Goal: Information Seeking & Learning: Learn about a topic

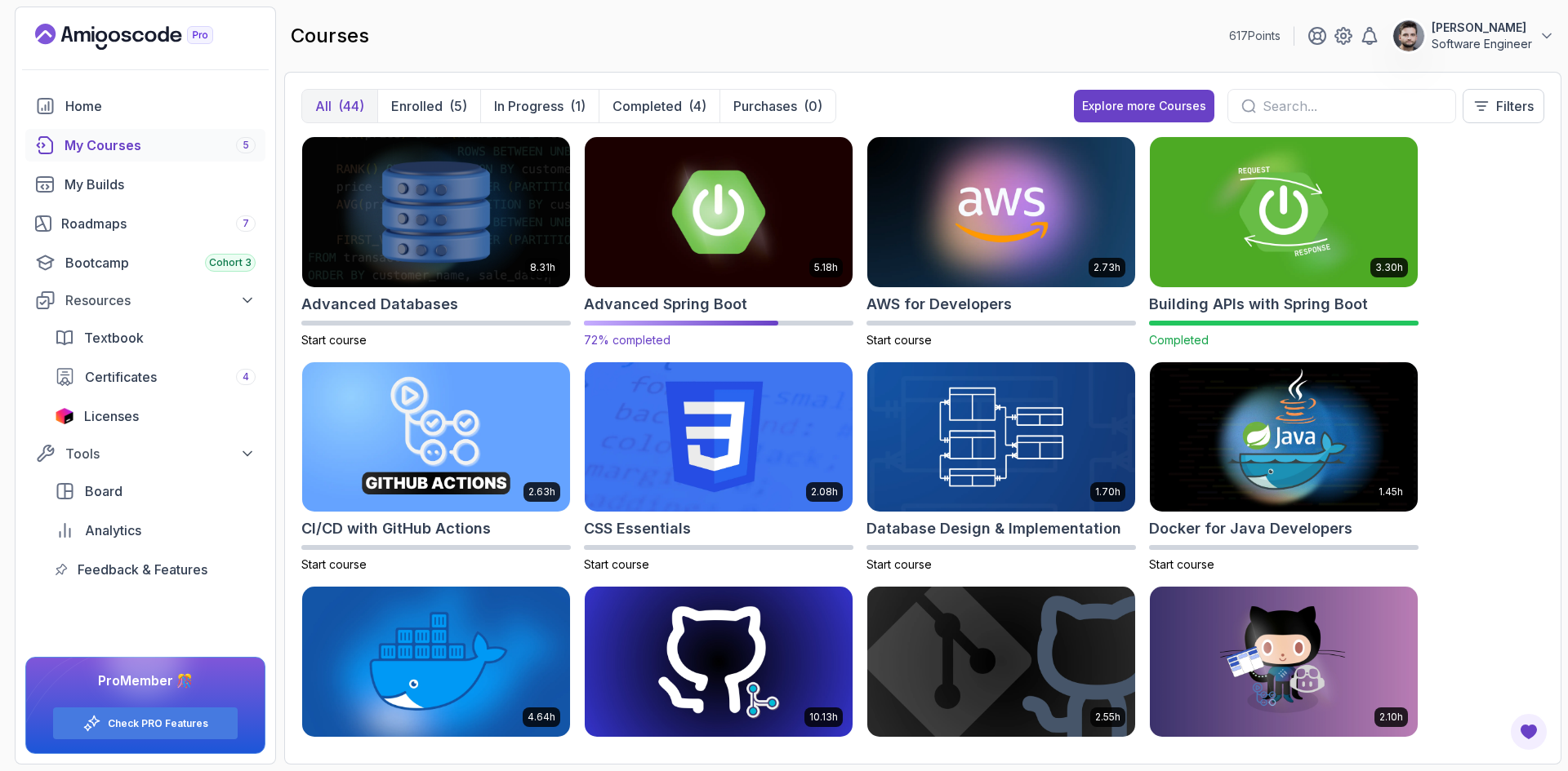
click at [770, 310] on div "Advanced Spring Boot" at bounding box center [719, 304] width 270 height 23
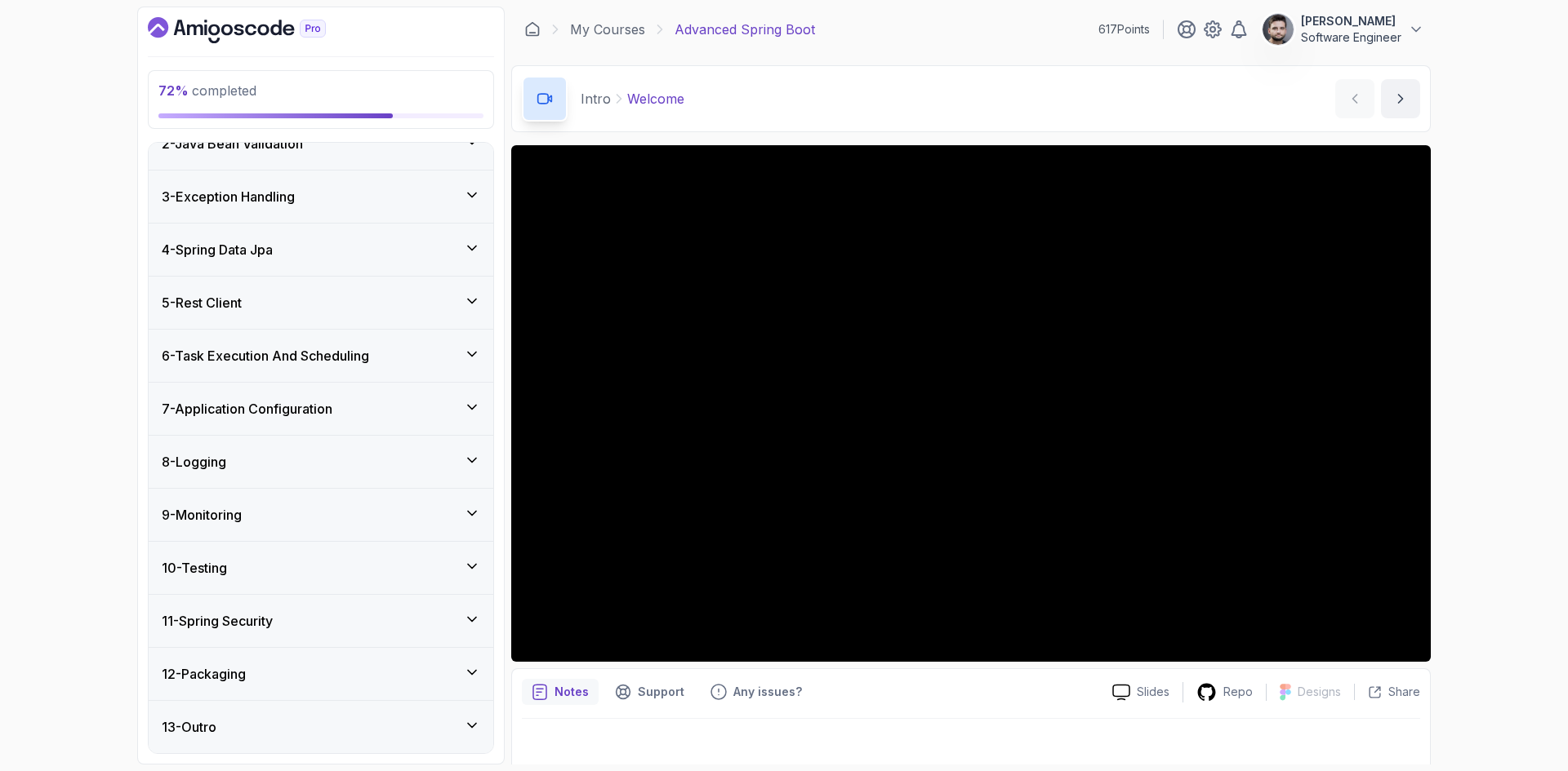
click at [270, 490] on div "9 - Monitoring" at bounding box center [320, 515] width 345 height 53
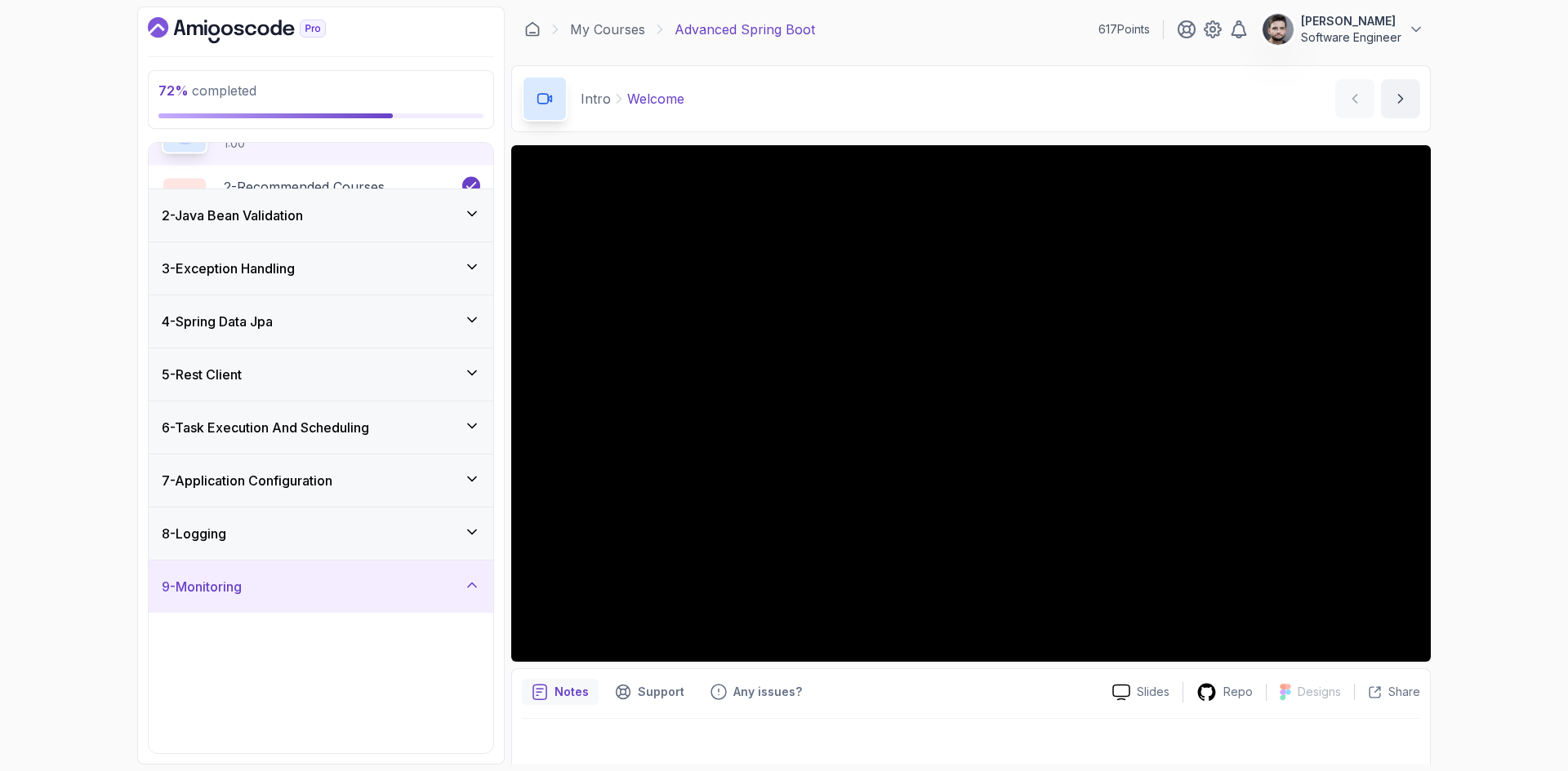
scroll to position [78, 0]
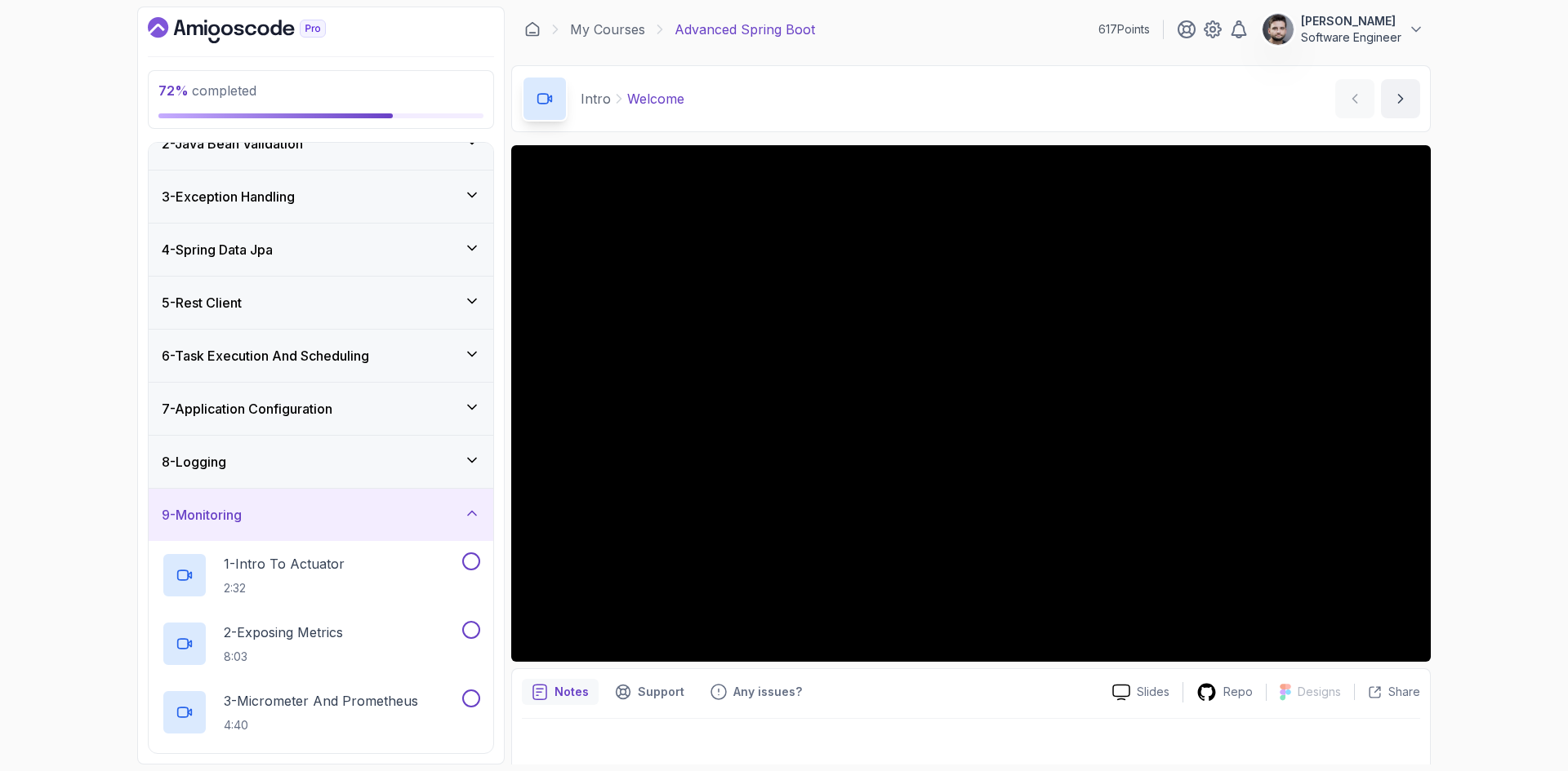
click at [270, 490] on div "9 - Monitoring" at bounding box center [320, 515] width 345 height 53
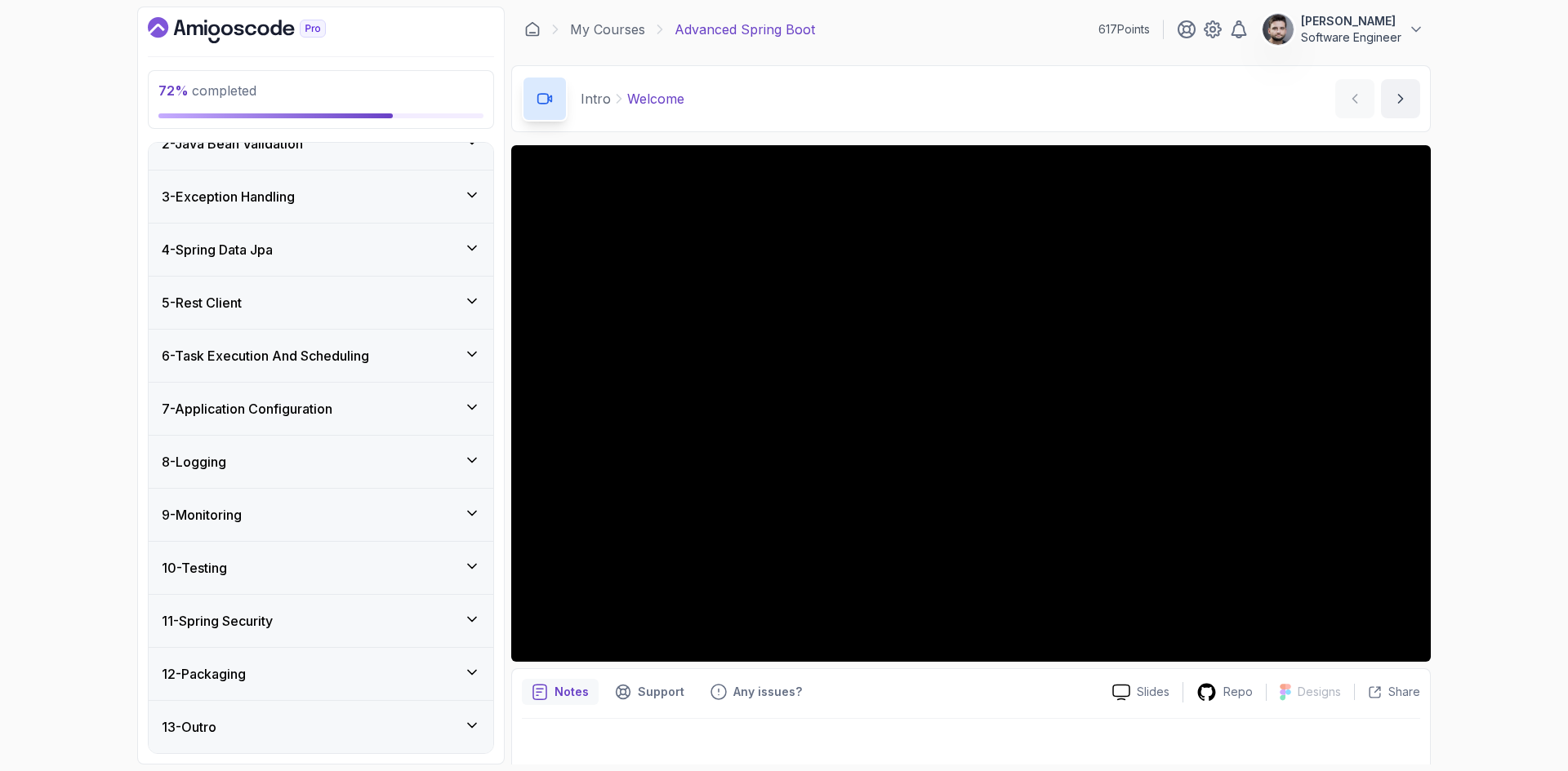
click at [270, 455] on div "8 - Logging" at bounding box center [321, 462] width 319 height 19
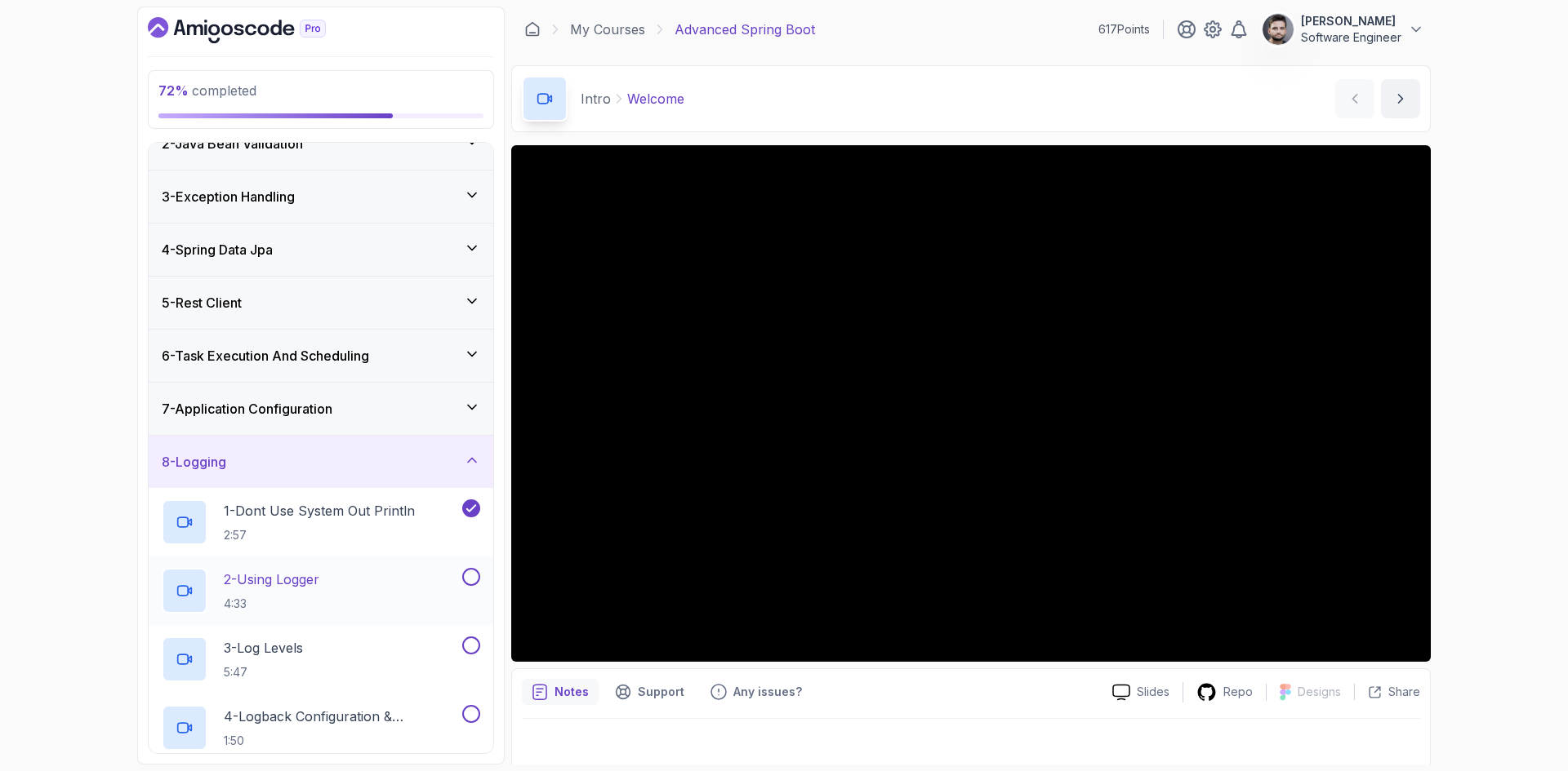
click at [266, 604] on p "4:33" at bounding box center [271, 603] width 96 height 16
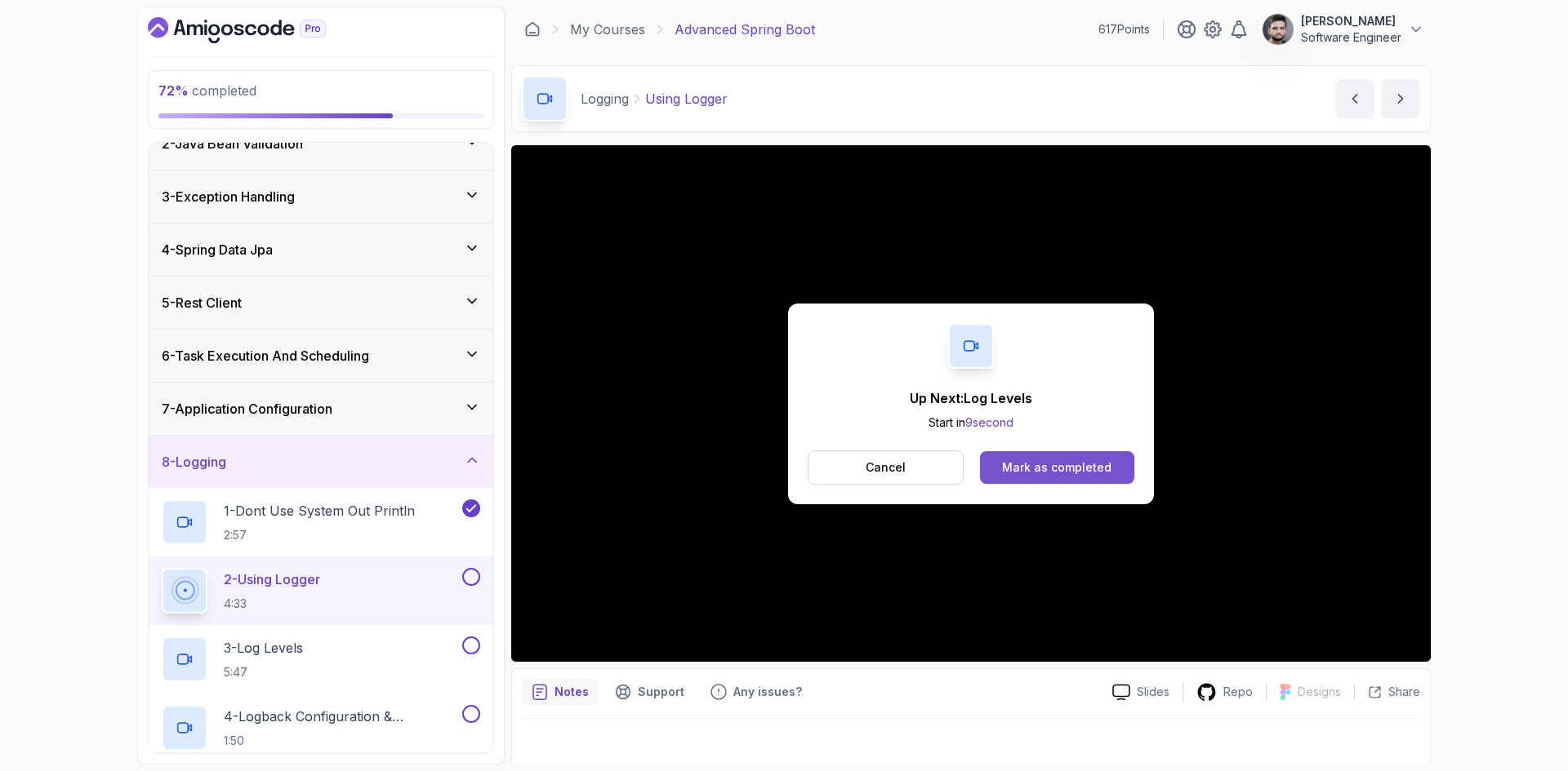
click at [1059, 456] on button "Mark as completed" at bounding box center [1057, 468] width 154 height 33
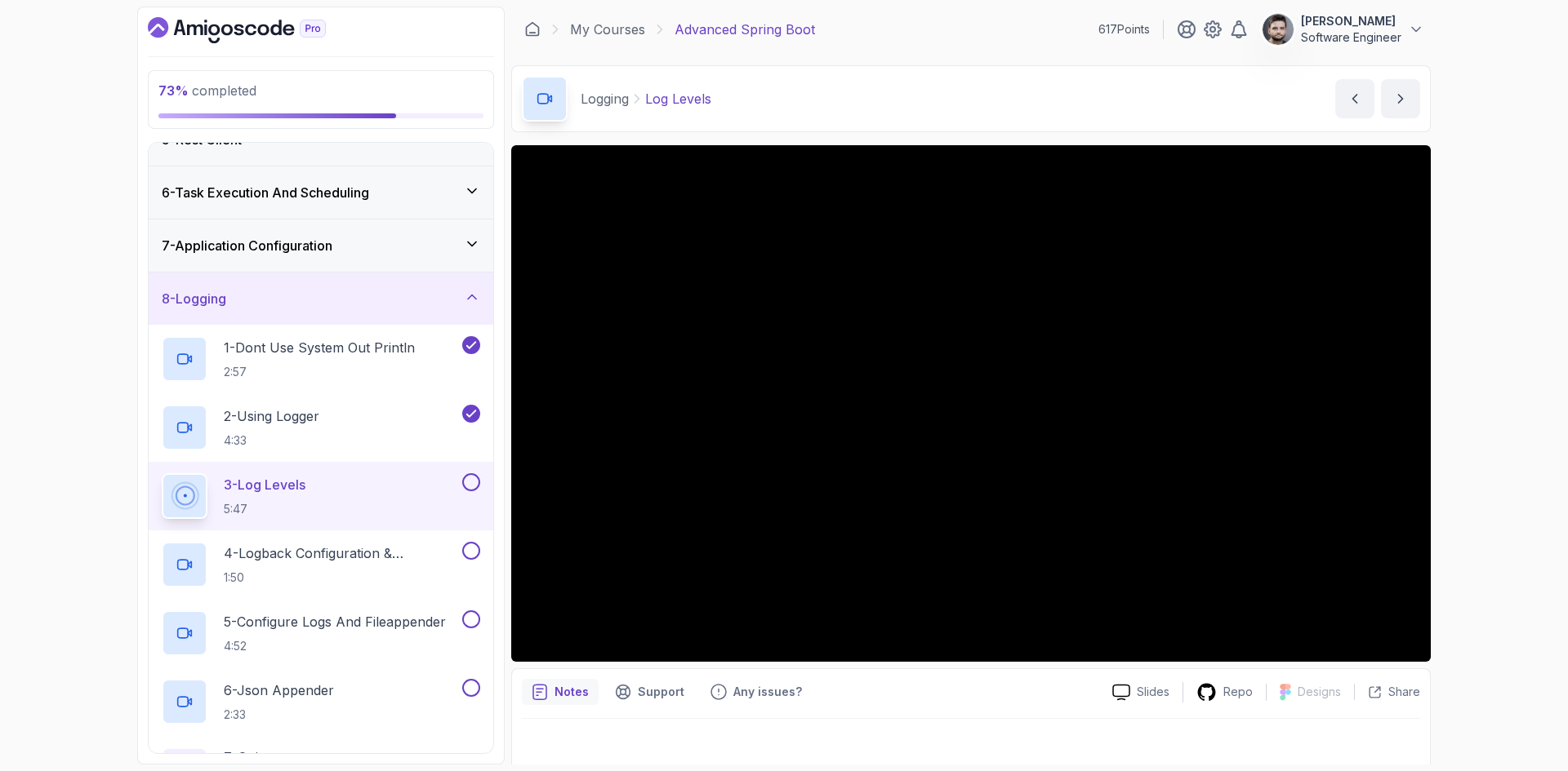
scroll to position [323, 0]
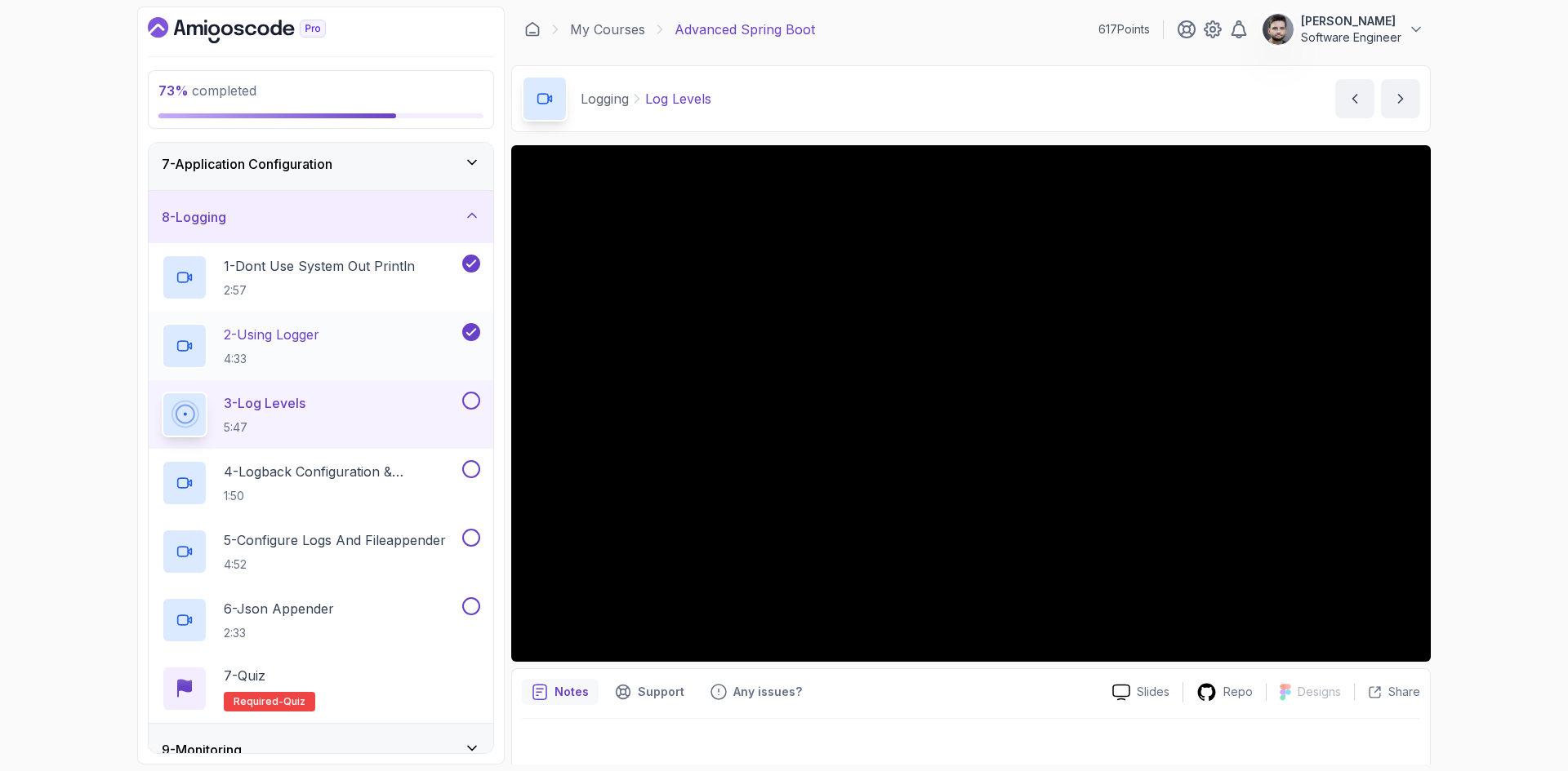
click at [348, 338] on div "2 - Using Logger 4:33" at bounding box center [310, 346] width 297 height 46
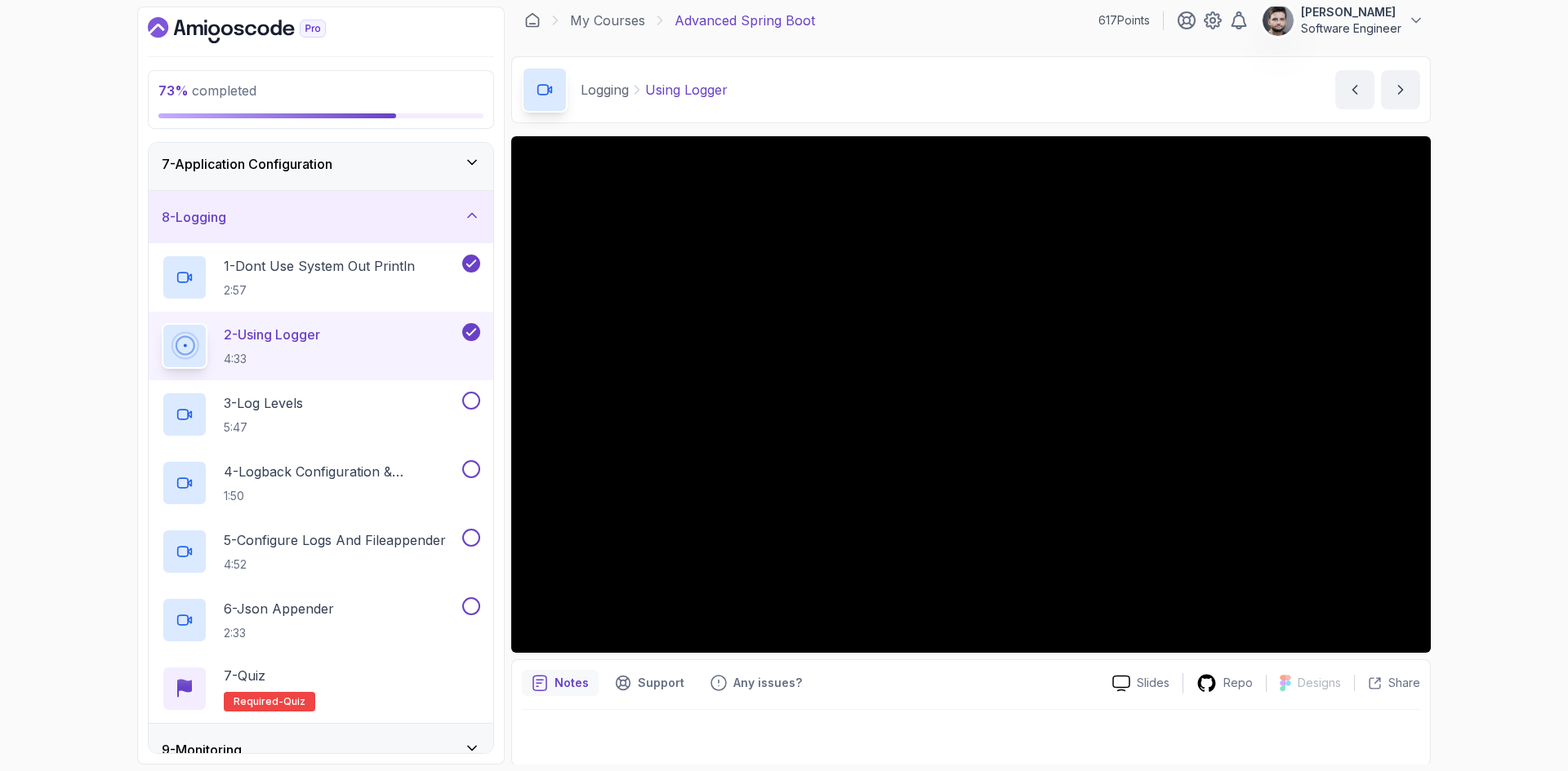
scroll to position [11, 0]
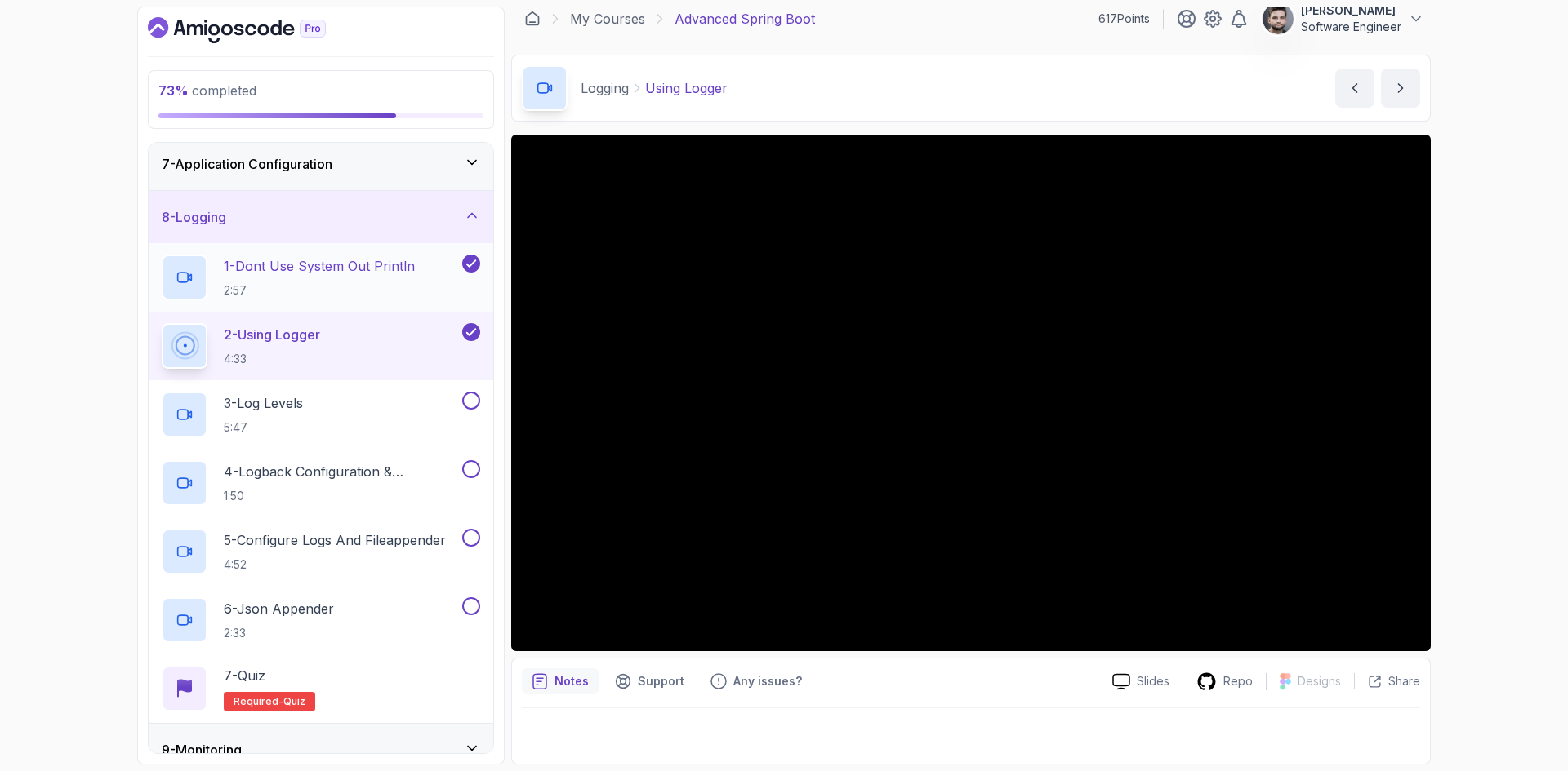
click at [321, 290] on p "2:57" at bounding box center [319, 290] width 191 height 16
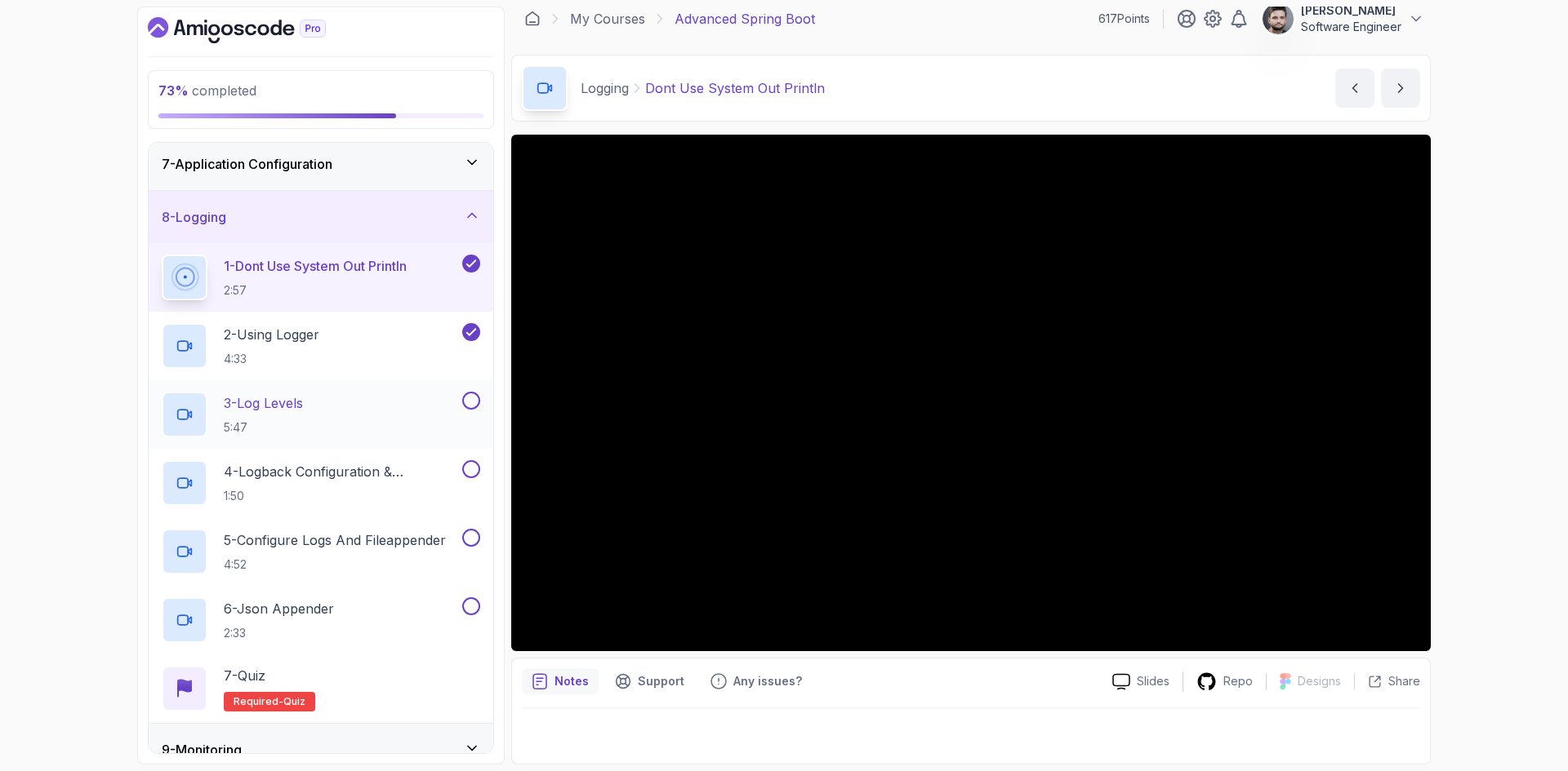
click at [339, 397] on div "3 - Log Levels 5:47" at bounding box center [310, 414] width 297 height 46
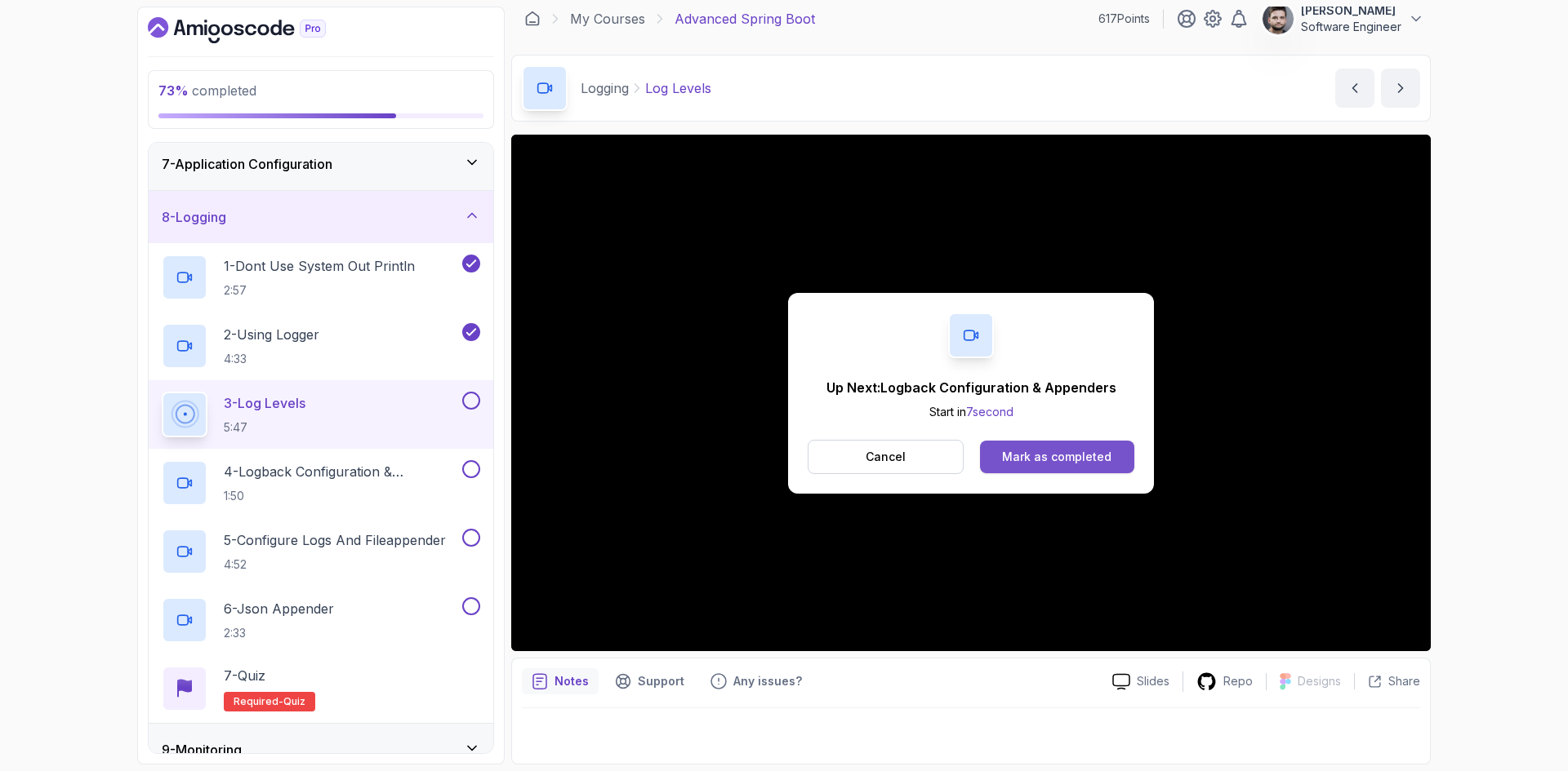
click at [1006, 449] on div "Mark as completed" at bounding box center [1056, 457] width 109 height 16
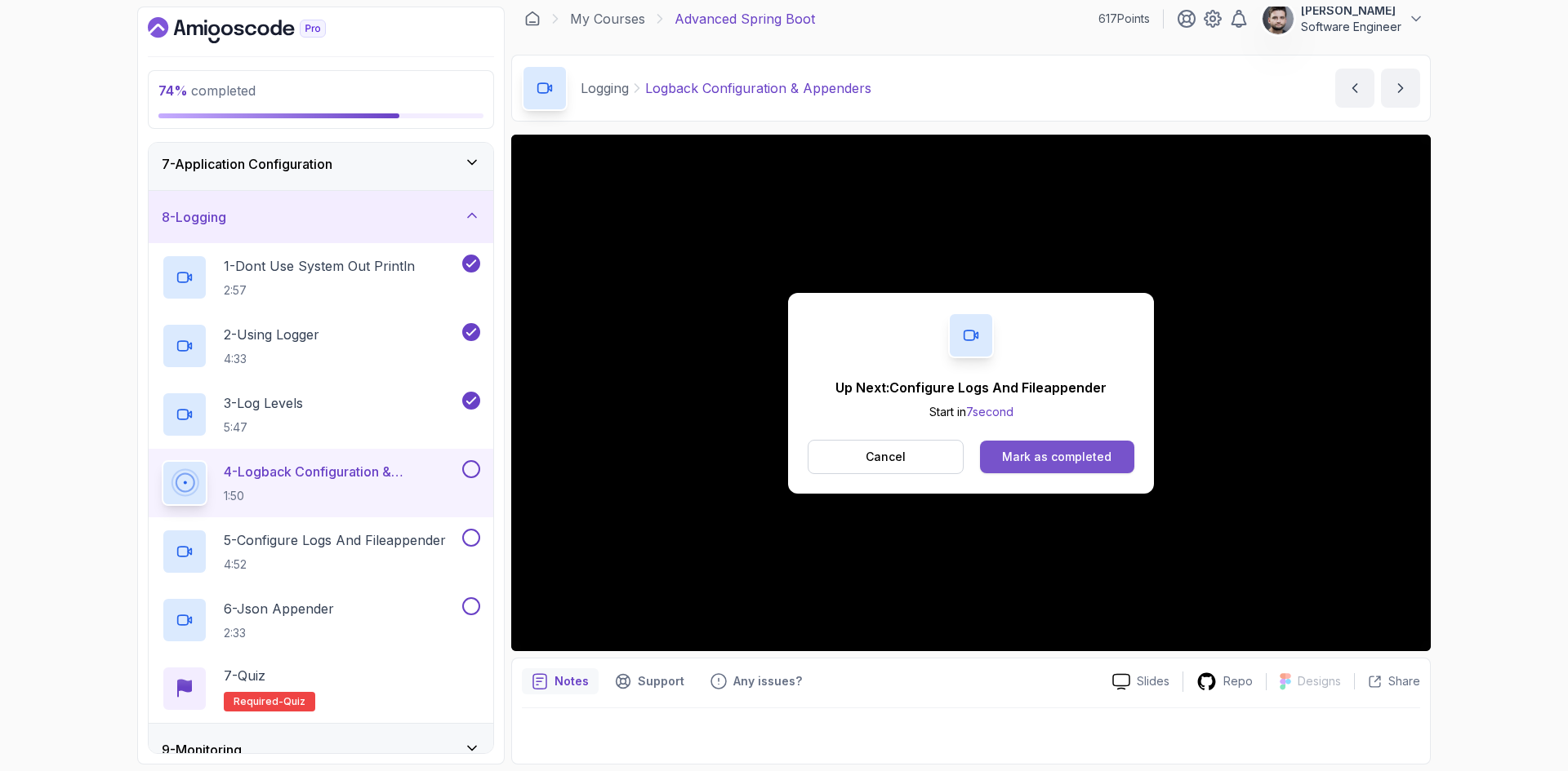
click at [1049, 462] on div "Mark as completed" at bounding box center [1056, 457] width 109 height 16
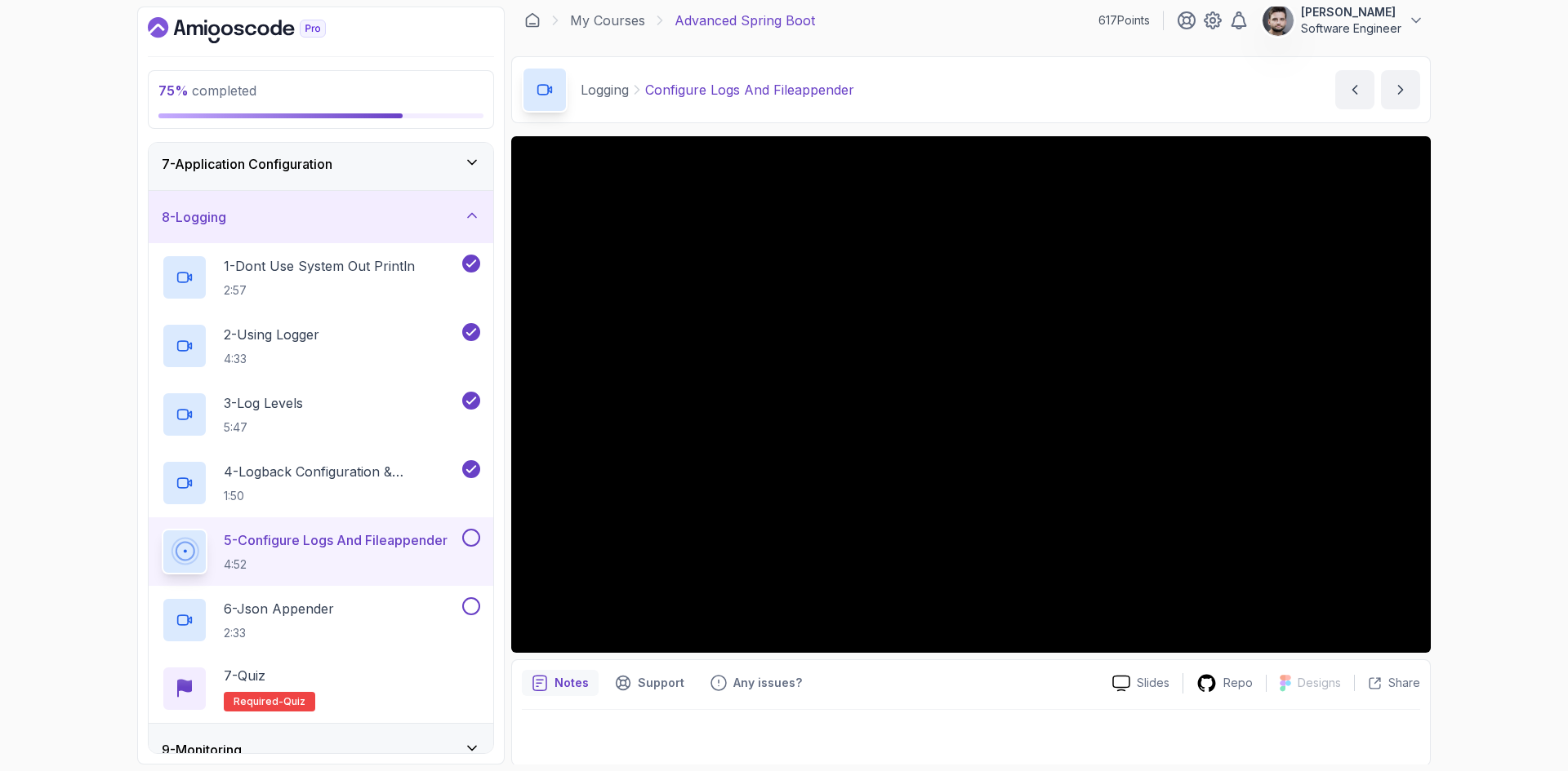
scroll to position [11, 0]
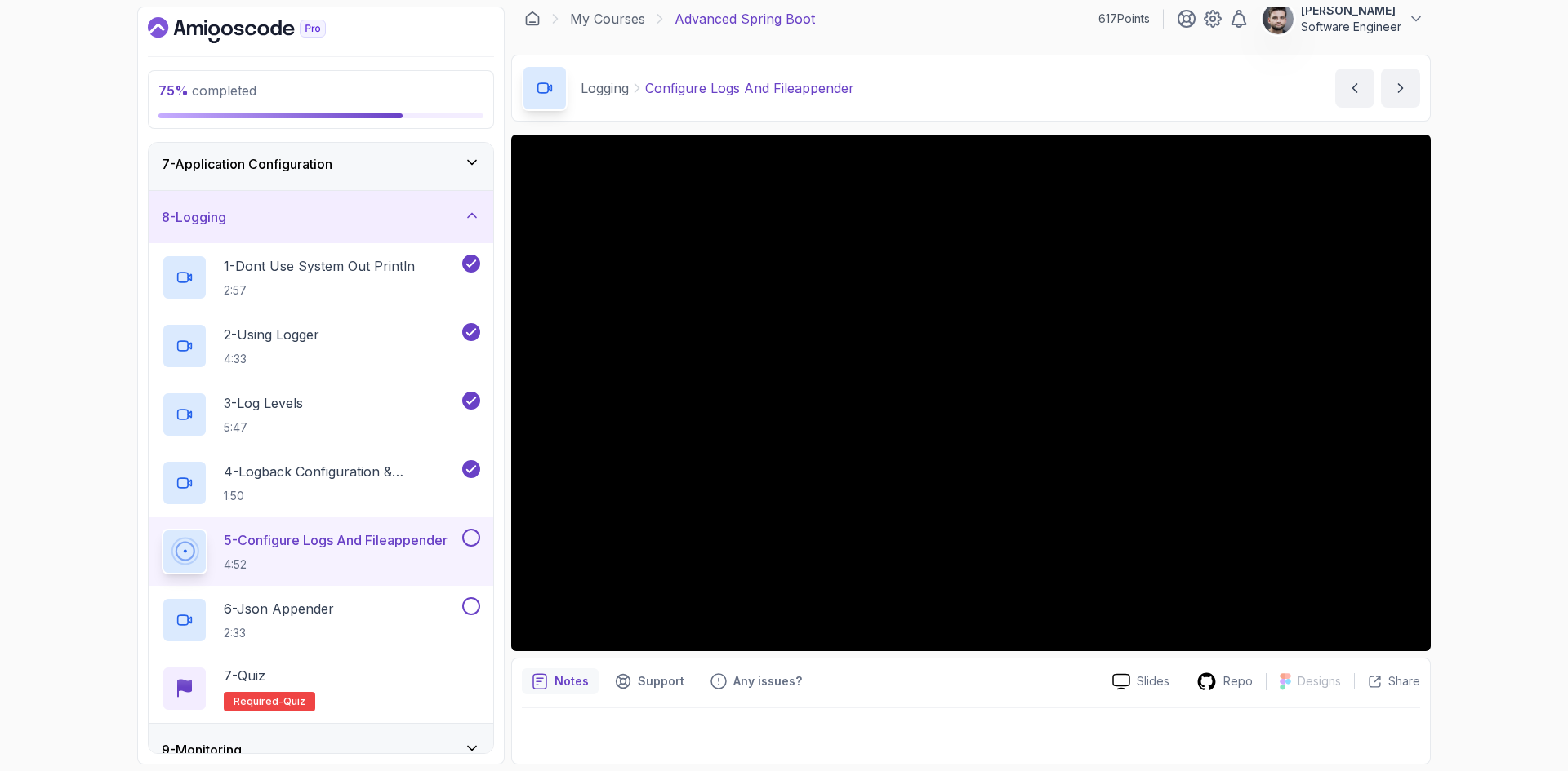
click at [577, 693] on div "Notes" at bounding box center [560, 681] width 77 height 26
click at [629, 683] on icon "Support button" at bounding box center [622, 681] width 16 height 16
click at [741, 679] on p "Any issues?" at bounding box center [767, 681] width 69 height 16
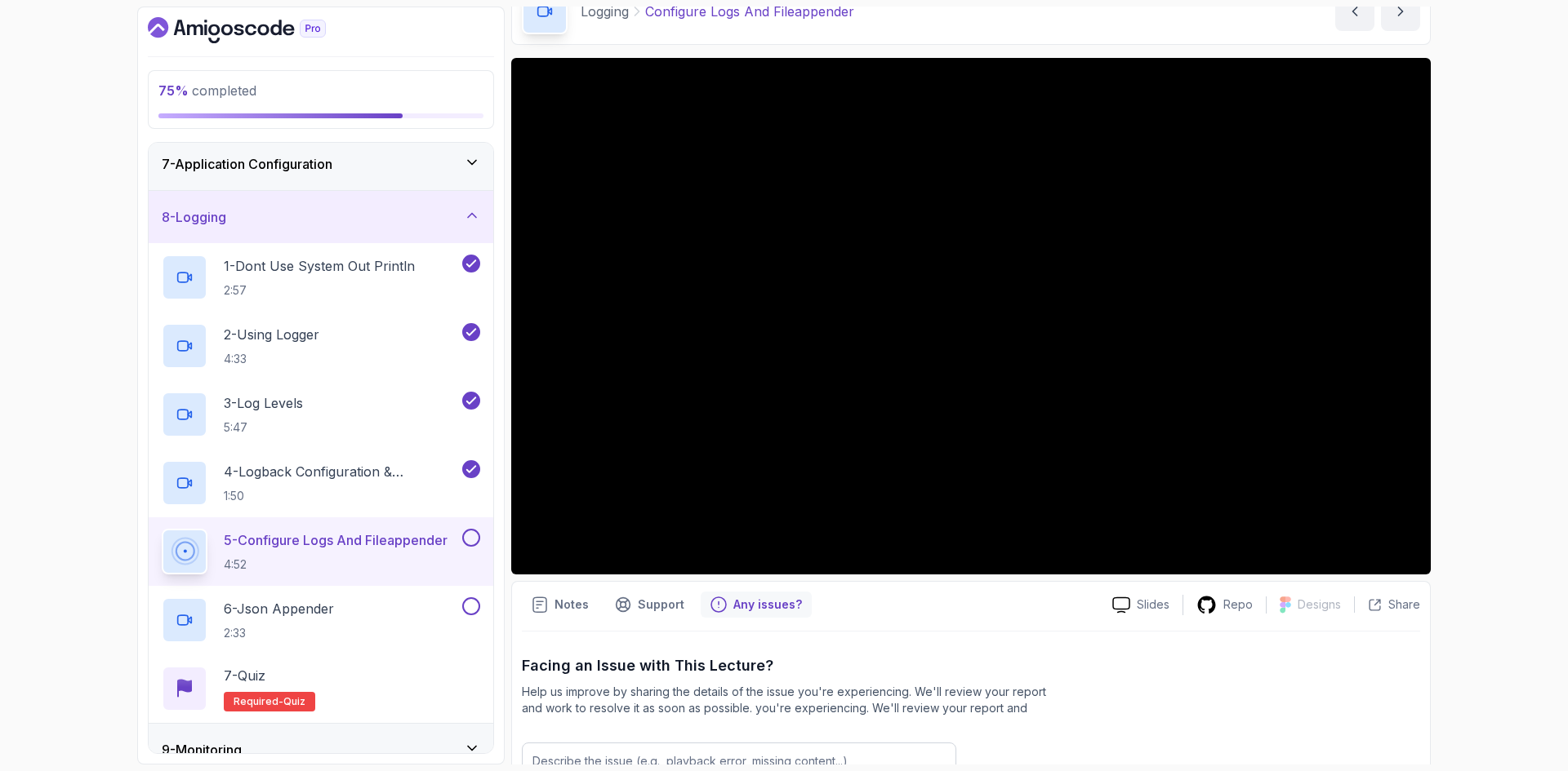
scroll to position [249, 0]
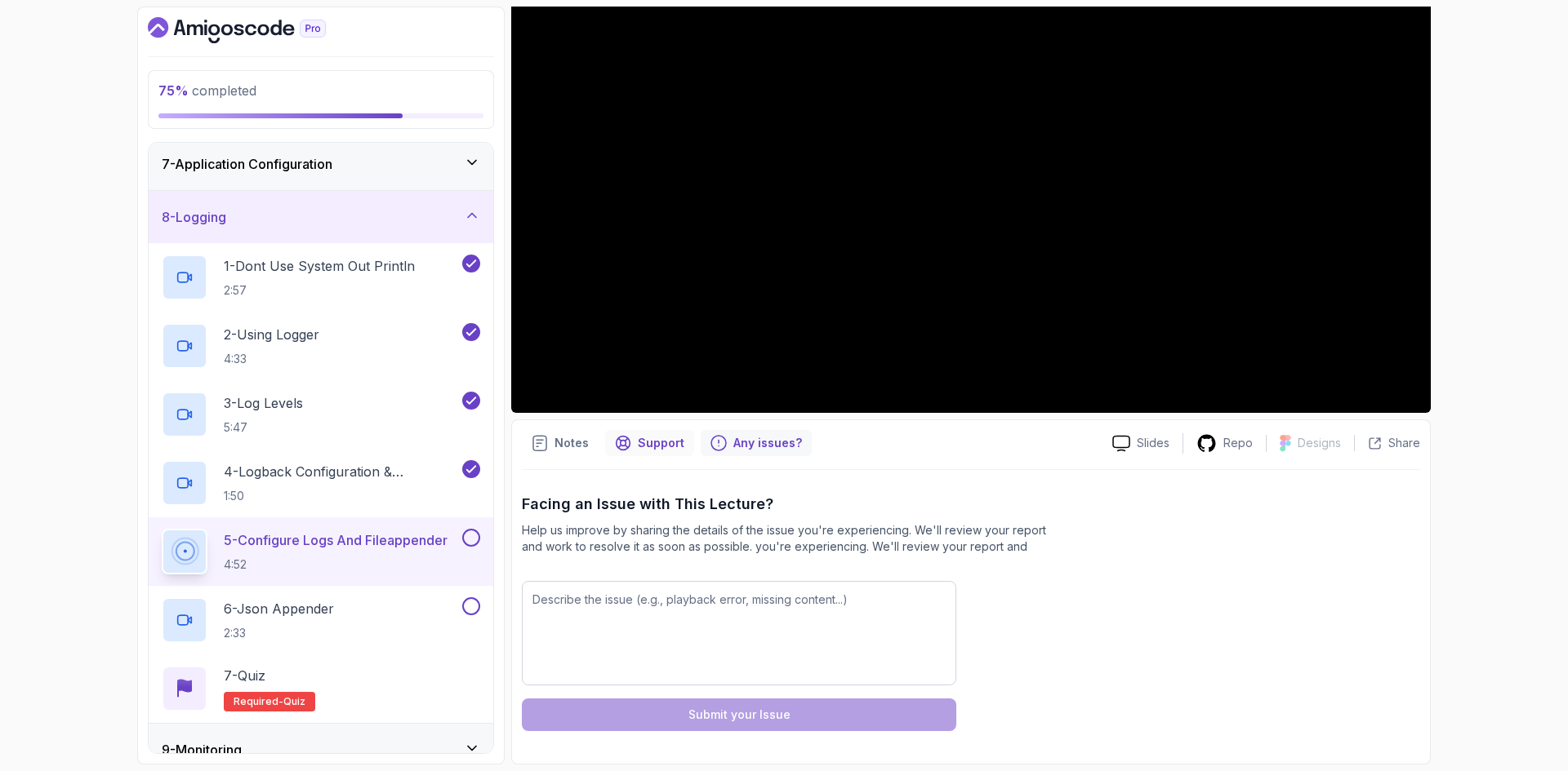
click at [671, 443] on p "Support" at bounding box center [660, 442] width 47 height 16
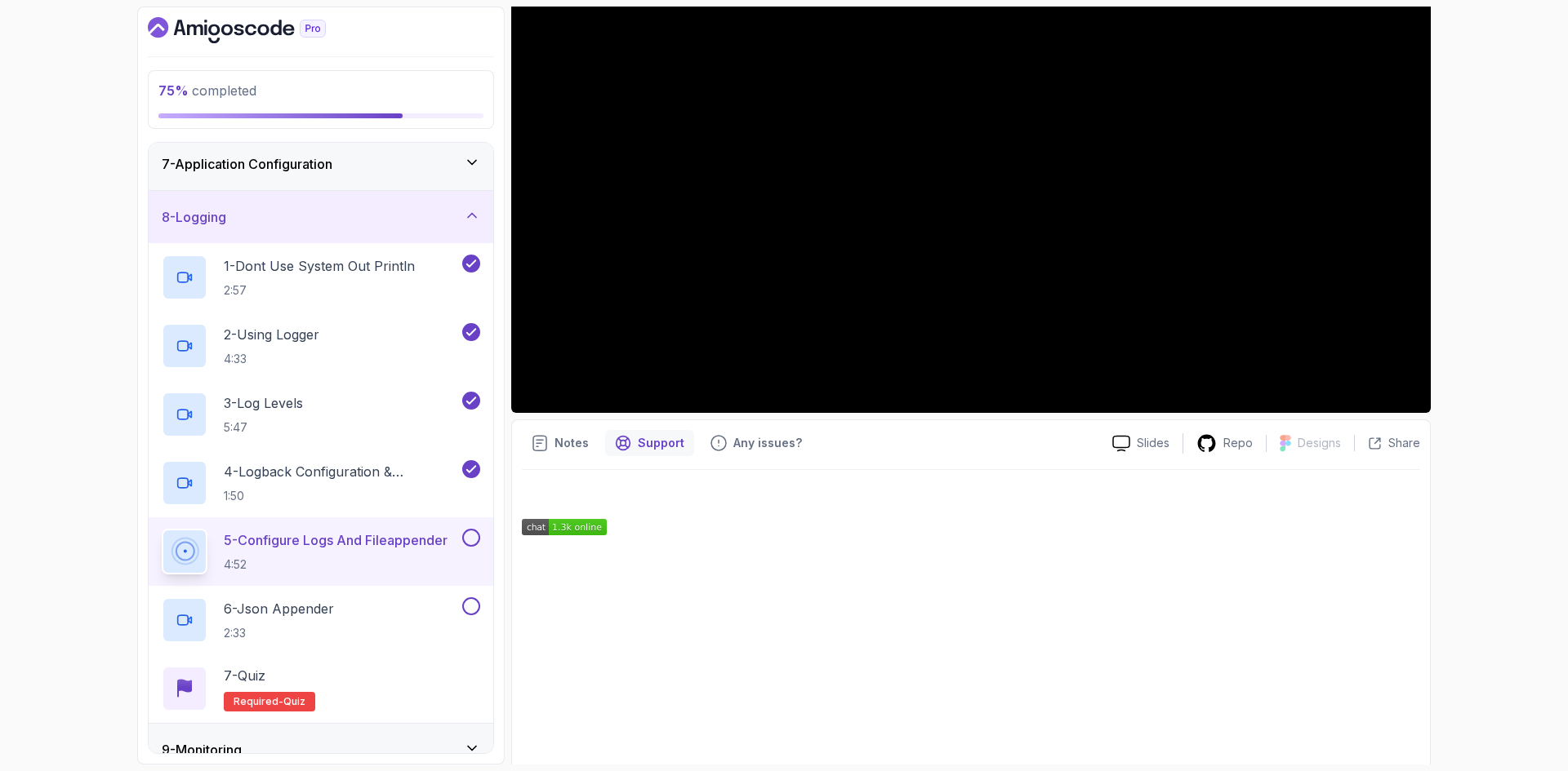
click at [586, 500] on div at bounding box center [971, 650] width 898 height 313
click at [553, 457] on div "Notes Support Any issues? Slides Repo Designs Design not available Share" at bounding box center [970, 630] width 920 height 420
click at [561, 447] on p "Notes" at bounding box center [571, 442] width 34 height 16
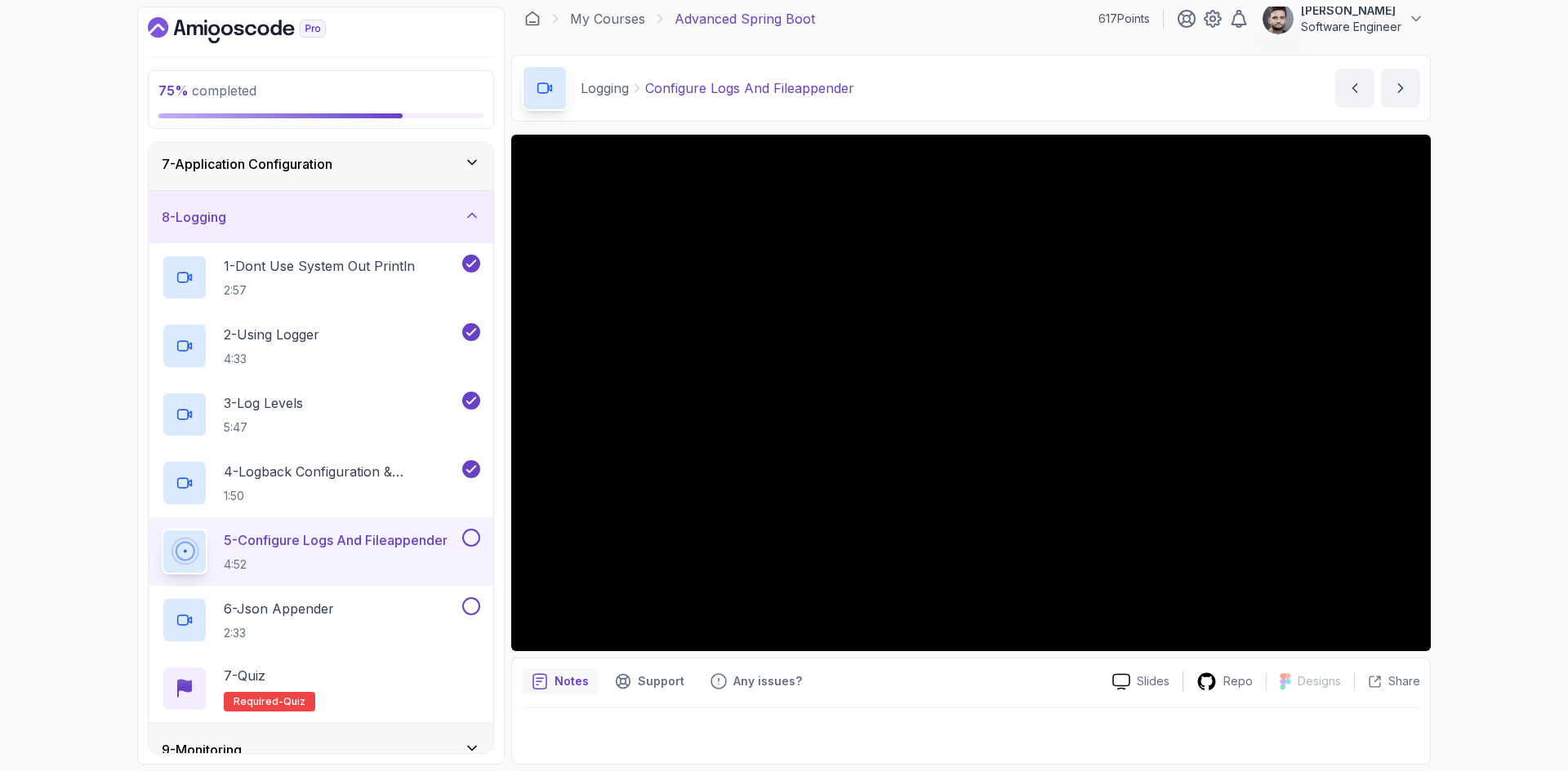
drag, startPoint x: 64, startPoint y: 234, endPoint x: 86, endPoint y: 224, distance: 24.2
click at [64, 234] on div "75 % completed 1 - Intro 2 - Java Bean Validation 3 - Exception Handling 4 - Sp…" at bounding box center [784, 386] width 1568 height 771
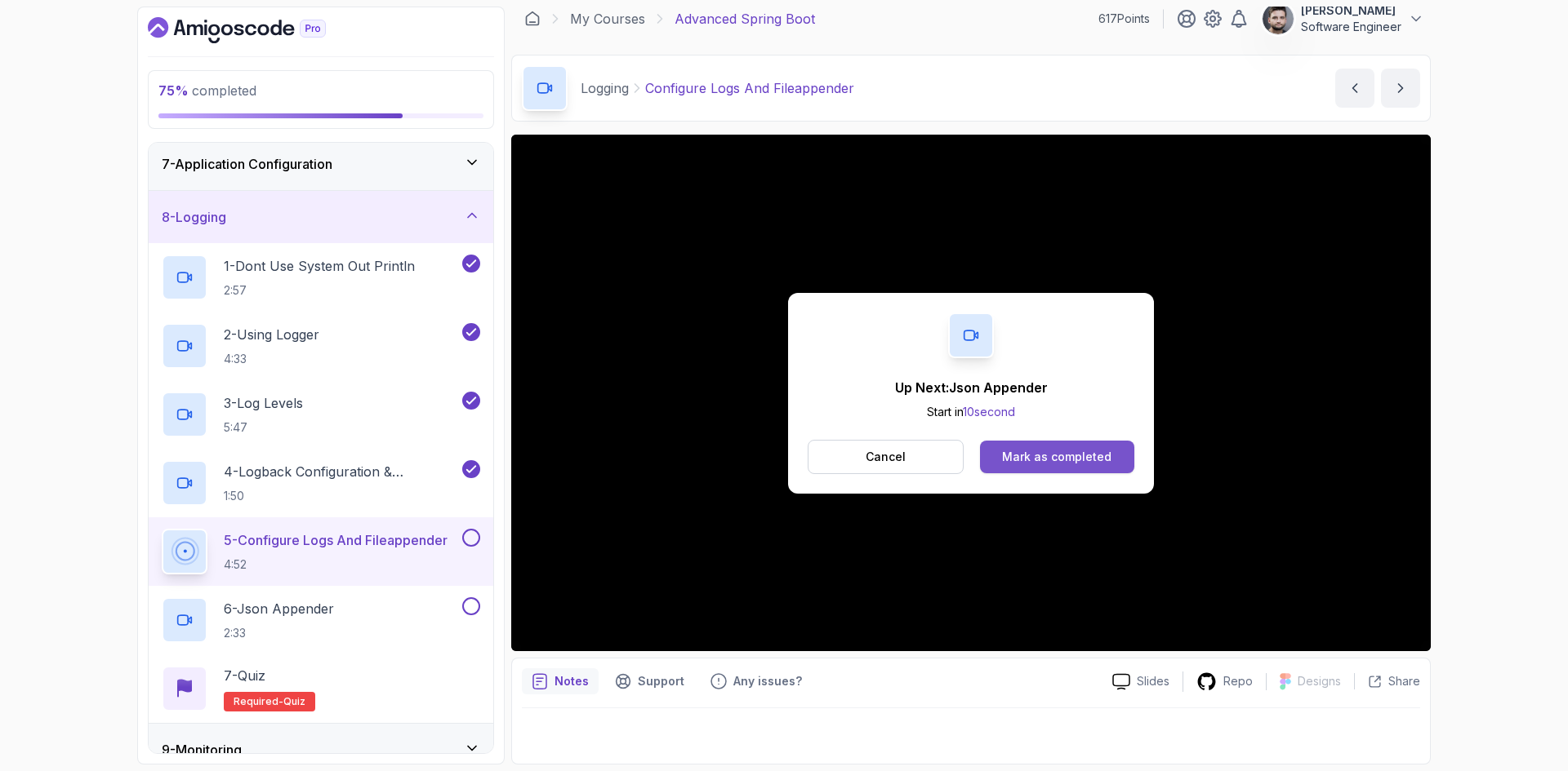
click at [1120, 447] on button "Mark as completed" at bounding box center [1057, 457] width 154 height 33
